Goal: Task Accomplishment & Management: Use online tool/utility

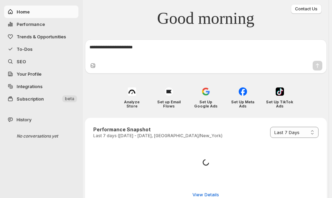
select select "*********"
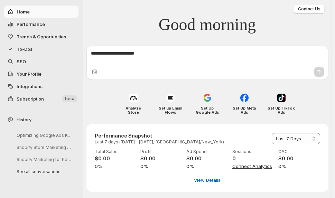
click at [37, 97] on span "Subscription" at bounding box center [30, 99] width 27 height 6
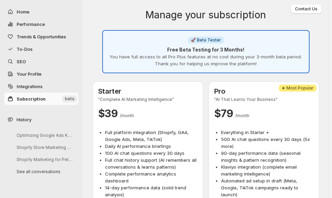
click at [37, 89] on span "Integrations" at bounding box center [30, 87] width 26 height 6
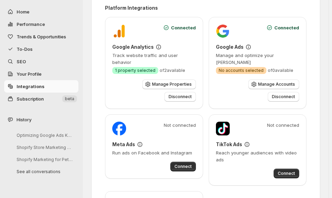
scroll to position [18, 0]
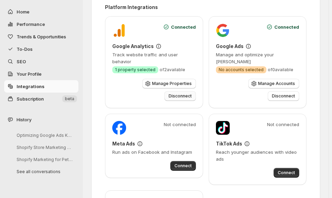
click at [181, 92] on button "Disconnect" at bounding box center [180, 96] width 31 height 10
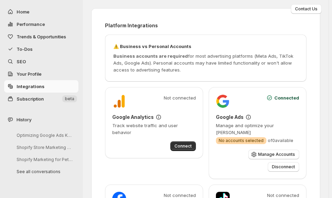
click at [39, 61] on span "SEO" at bounding box center [47, 61] width 61 height 7
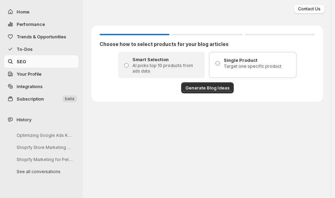
click at [52, 83] on span "Integrations" at bounding box center [47, 86] width 61 height 7
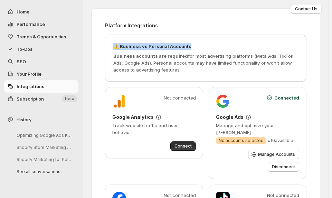
drag, startPoint x: 189, startPoint y: 45, endPoint x: 114, endPoint y: 46, distance: 74.4
click at [114, 46] on h3 "⚠️ Business vs Personal Accounts" at bounding box center [205, 46] width 185 height 7
copy h3 "⚠️ Business vs Personal Accounts"
click at [25, 61] on span "SEO" at bounding box center [21, 62] width 9 height 6
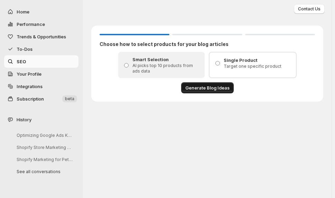
click at [203, 87] on span "Generate Blog Ideas" at bounding box center [207, 87] width 44 height 7
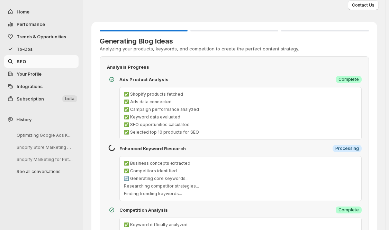
scroll to position [4, 0]
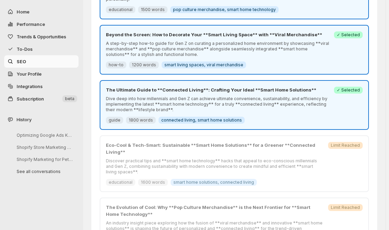
click at [192, 86] on p "The Ultimate Guide to **Connected Living**: Crafting Your Ideal **Smart Home So…" at bounding box center [218, 89] width 224 height 7
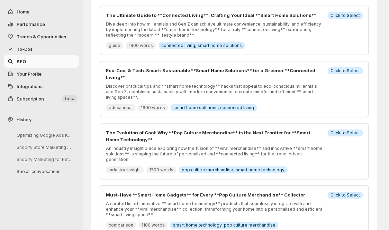
click at [189, 123] on div "The Evolution of Cool: Why **Pop Culture Merchandise** is the Next Frontier for…" at bounding box center [234, 151] width 269 height 57
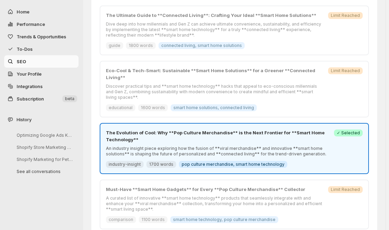
scroll to position [431, 0]
